Goal: Navigation & Orientation: Go to known website

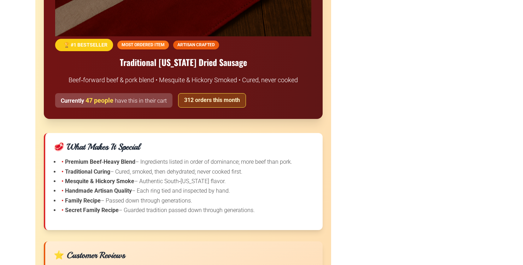
scroll to position [789, 0]
